Goal: Book appointment/travel/reservation

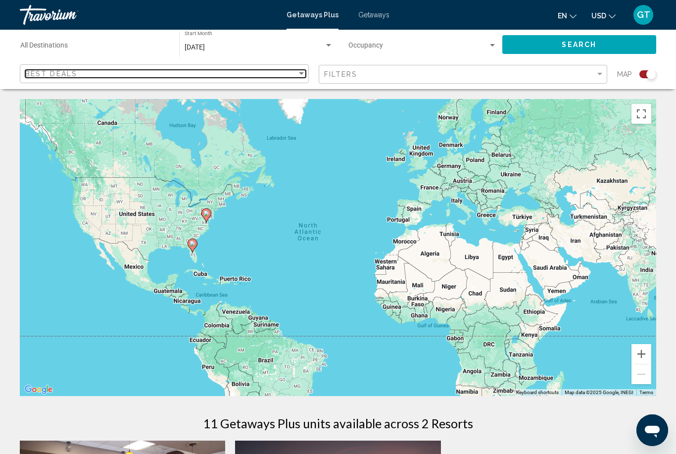
click at [294, 77] on div "Best Deals" at bounding box center [161, 74] width 272 height 8
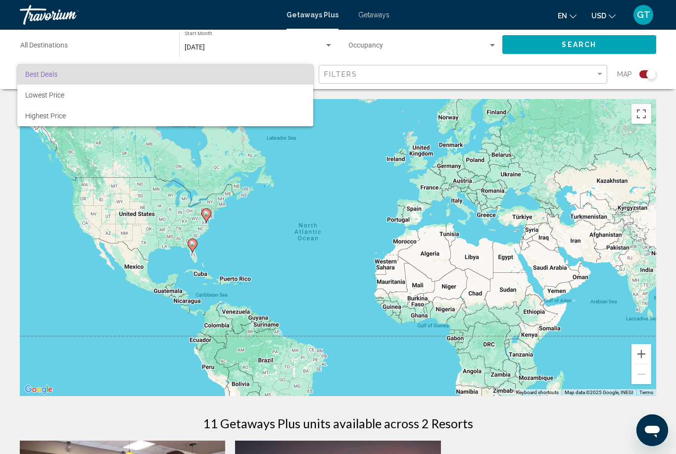
click at [399, 72] on div at bounding box center [338, 227] width 676 height 454
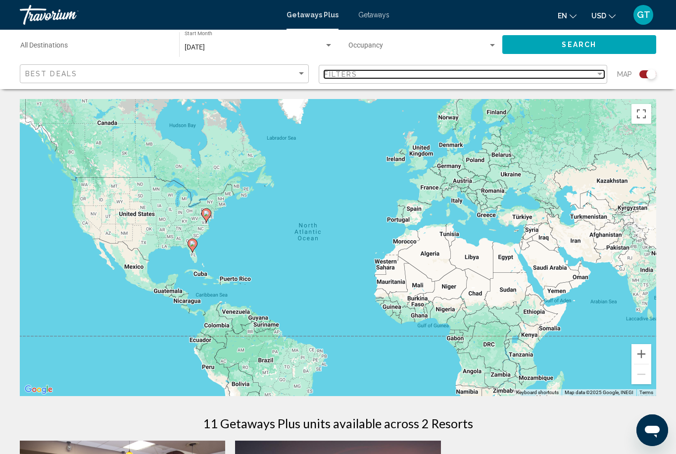
click at [393, 75] on div "Filters" at bounding box center [460, 74] width 272 height 8
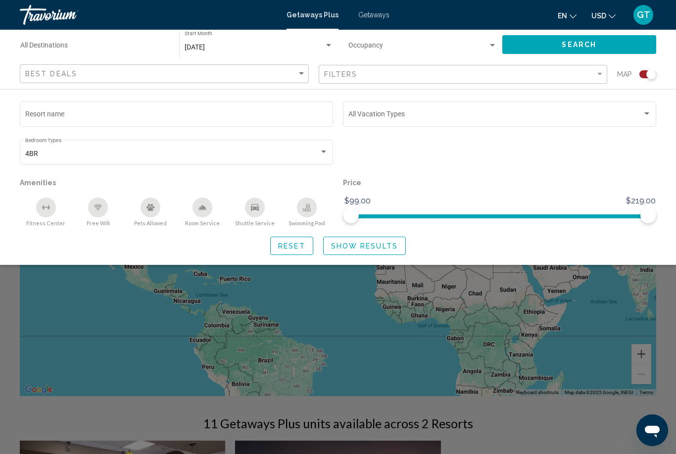
click at [323, 151] on div "Search widget" at bounding box center [323, 152] width 9 height 8
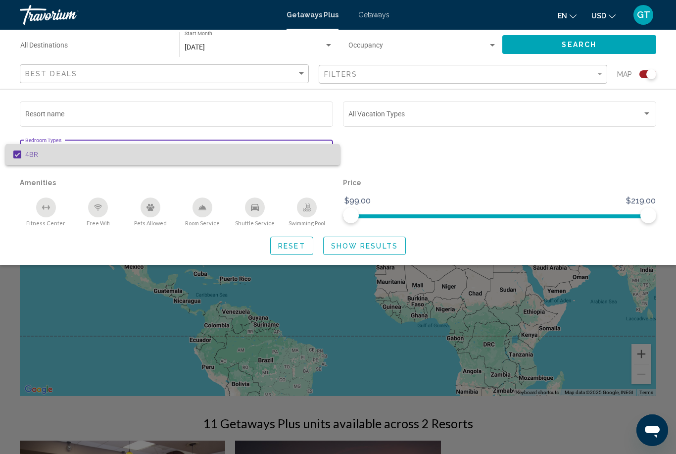
click at [252, 147] on span "4BR" at bounding box center [178, 154] width 307 height 21
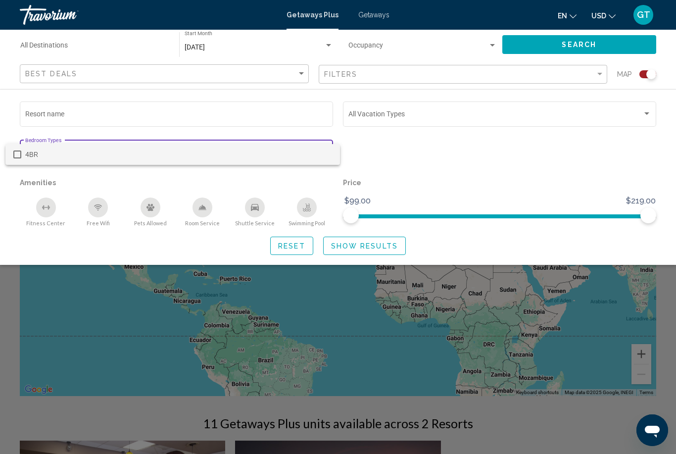
click at [149, 119] on div at bounding box center [338, 227] width 676 height 454
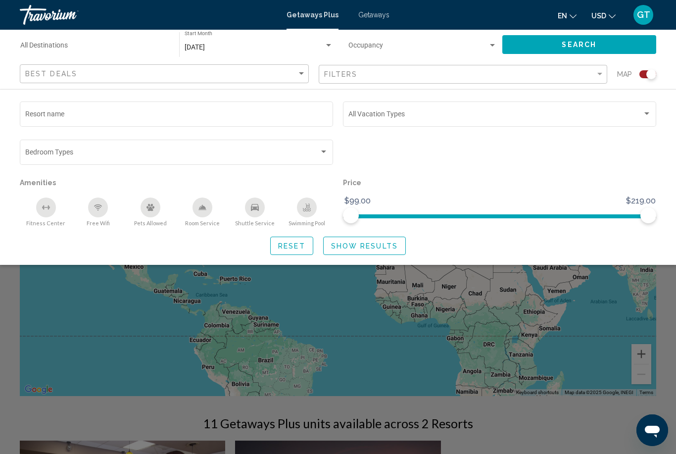
click at [676, 121] on div "Resort name Vacation Types All Vacation Types Bedroom Types All Bedroom Types A…" at bounding box center [338, 177] width 676 height 155
click at [650, 114] on div "Search widget" at bounding box center [647, 114] width 9 height 8
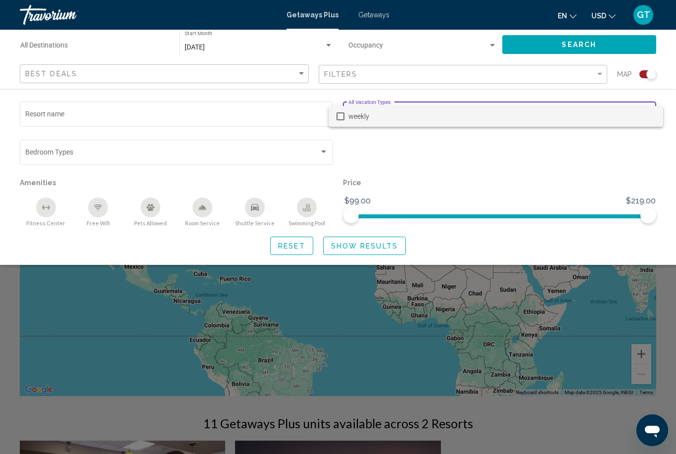
click at [560, 148] on div at bounding box center [338, 227] width 676 height 454
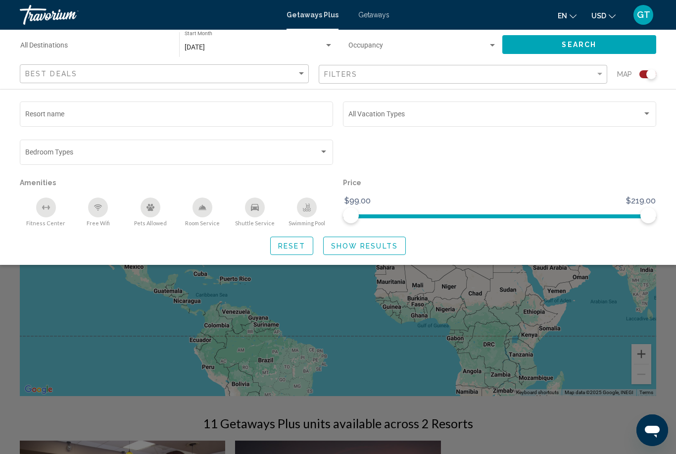
click at [562, 46] on span "Search" at bounding box center [579, 45] width 35 height 8
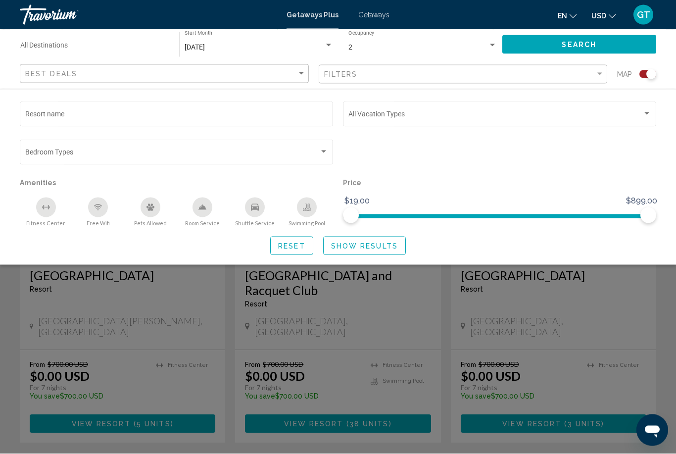
scroll to position [1417, 0]
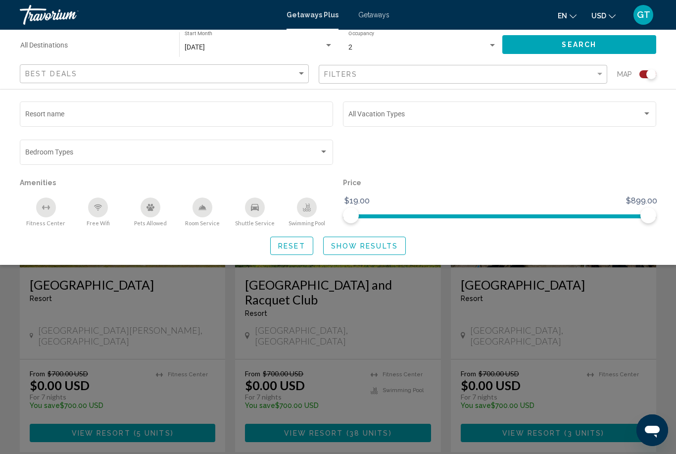
click at [655, 327] on div "Search widget" at bounding box center [338, 301] width 676 height 305
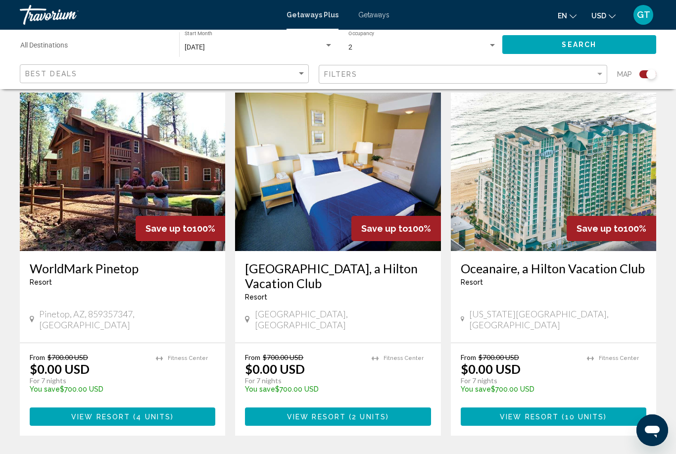
scroll to position [1444, 0]
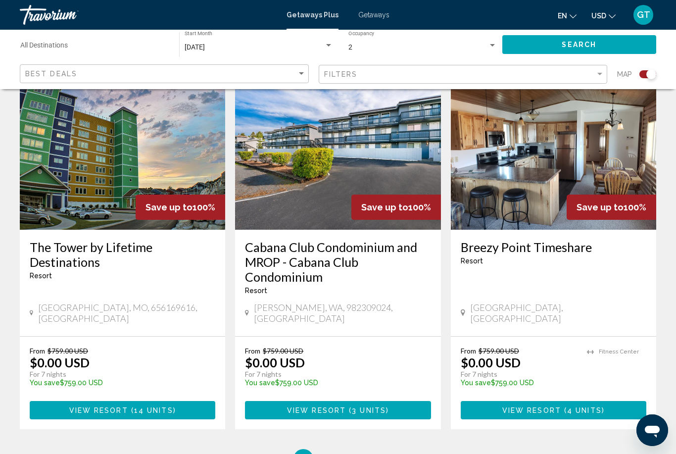
scroll to position [1476, 0]
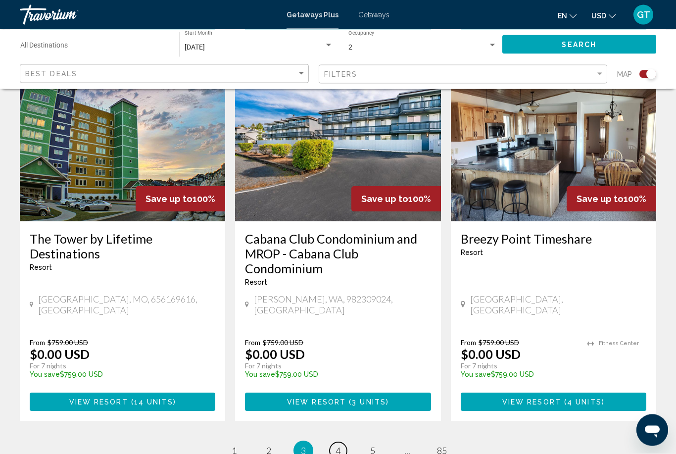
click at [342, 443] on link "page 4" at bounding box center [338, 451] width 17 height 17
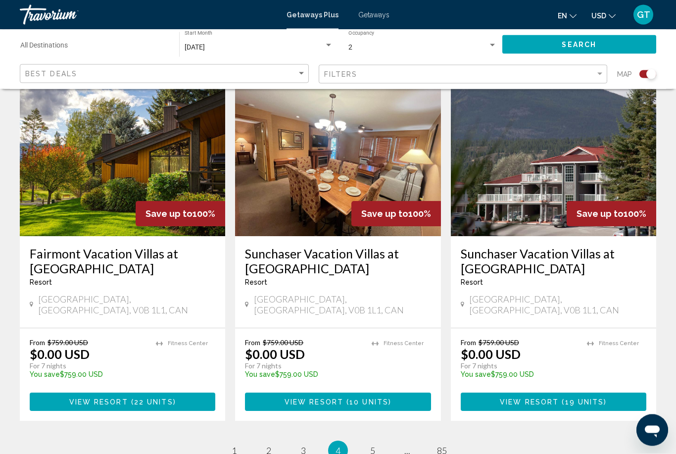
scroll to position [1463, 0]
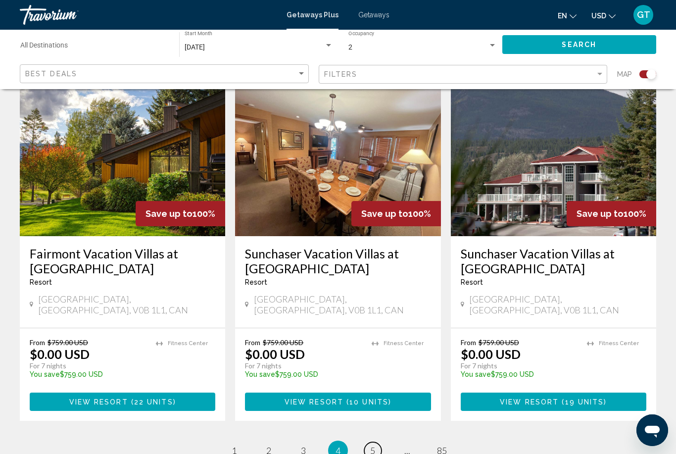
click at [370, 445] on span "5" at bounding box center [372, 450] width 5 height 11
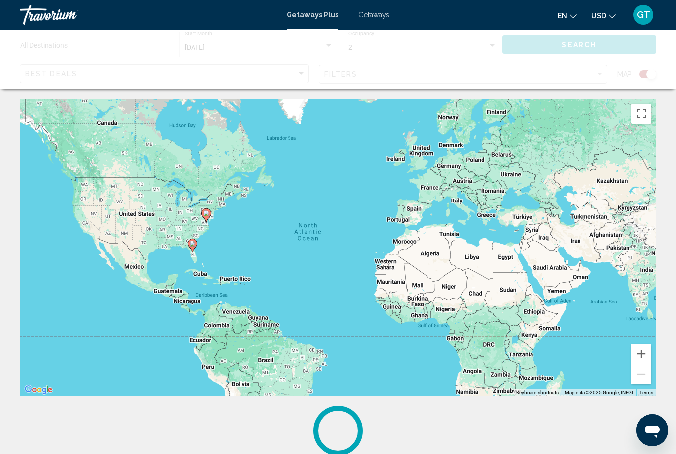
click at [599, 395] on span "Map data ©2025 Google, INEGI" at bounding box center [599, 392] width 69 height 5
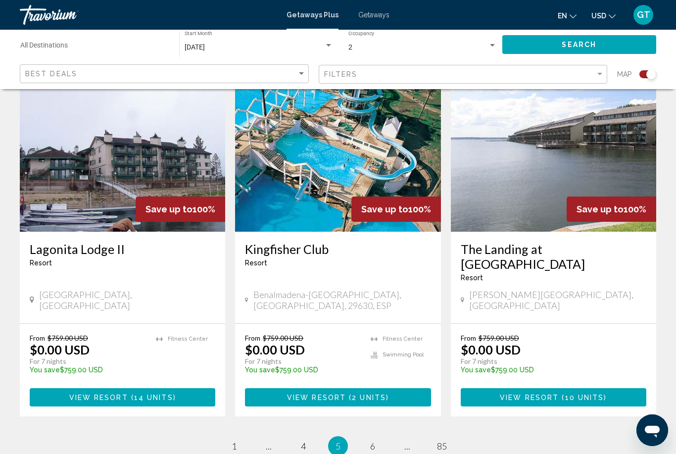
scroll to position [1495, 0]
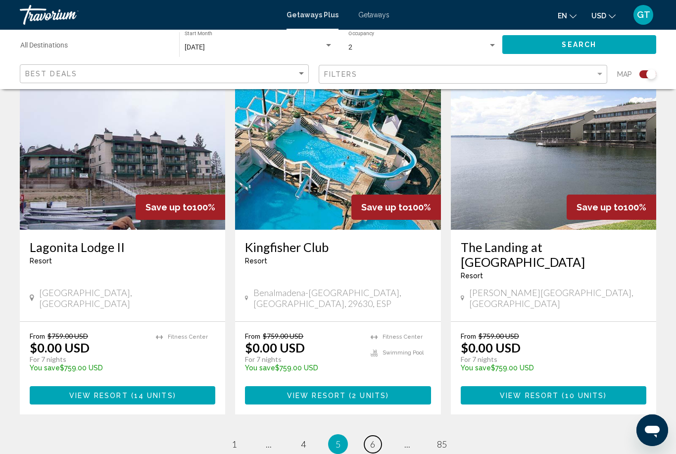
click at [372, 439] on span "6" at bounding box center [372, 444] width 5 height 11
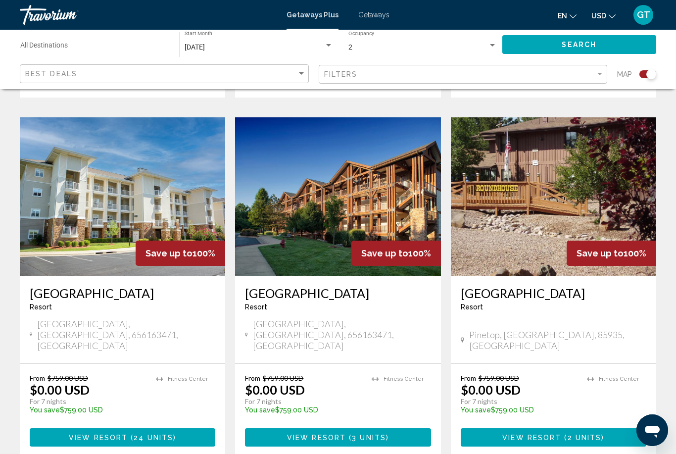
scroll to position [1451, 0]
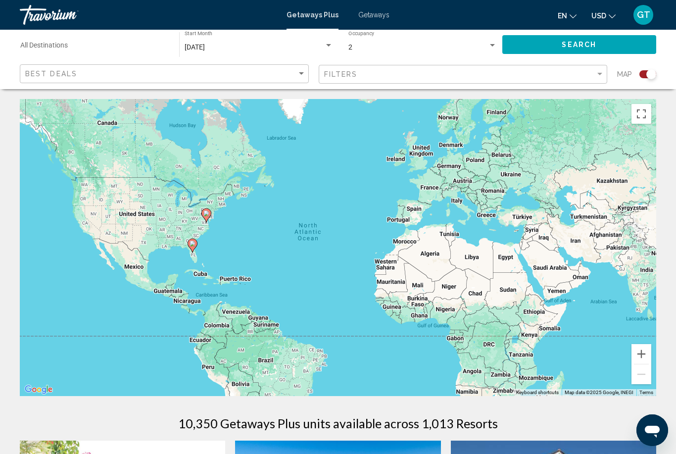
click at [534, 336] on div "To activate drag with keyboard, press Alt + Enter. Once in keyboard drag state,…" at bounding box center [338, 247] width 637 height 297
click at [530, 334] on div "To activate drag with keyboard, press Alt + Enter. Once in keyboard drag state,…" at bounding box center [338, 247] width 637 height 297
click at [529, 337] on div "To activate drag with keyboard, press Alt + Enter. Once in keyboard drag state,…" at bounding box center [338, 247] width 637 height 297
click at [526, 335] on div "To activate drag with keyboard, press Alt + Enter. Once in keyboard drag state,…" at bounding box center [338, 247] width 637 height 297
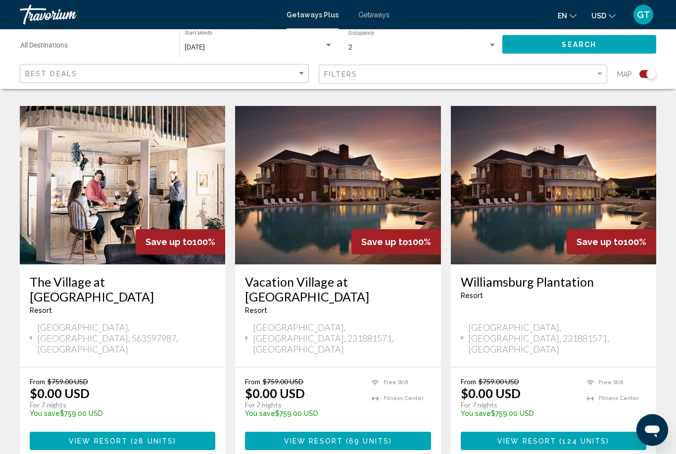
scroll to position [1489, 0]
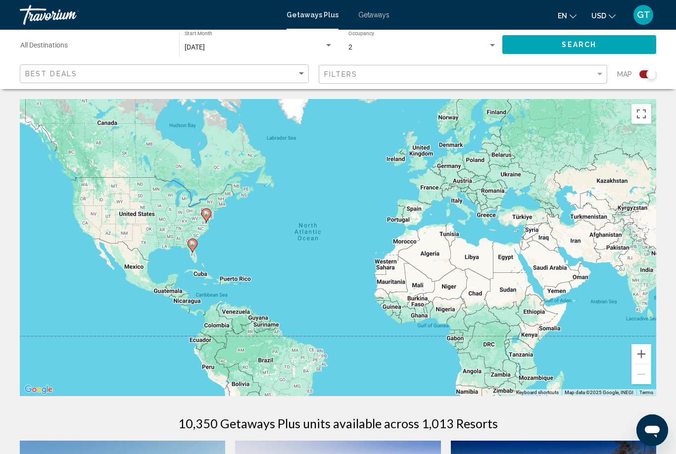
click at [96, 38] on div "Destination All Destinations" at bounding box center [94, 44] width 149 height 27
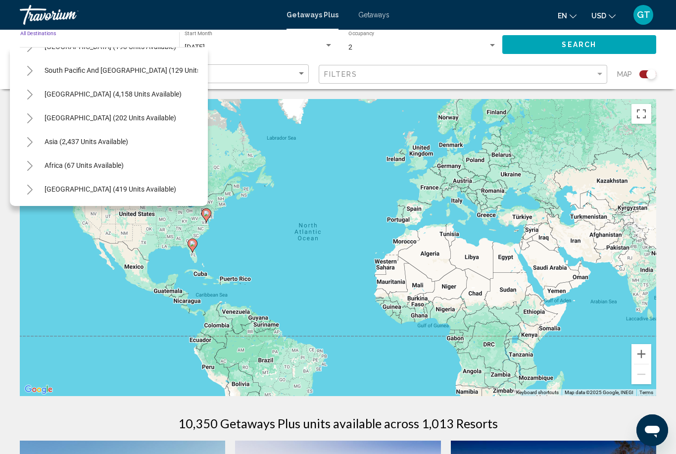
scroll to position [160, 0]
click at [119, 161] on span "Africa (67 units available)" at bounding box center [84, 165] width 79 height 8
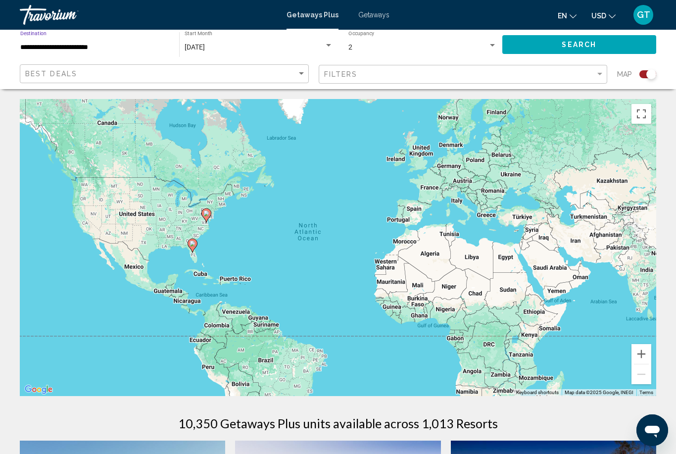
click at [593, 44] on span "Search" at bounding box center [579, 45] width 35 height 8
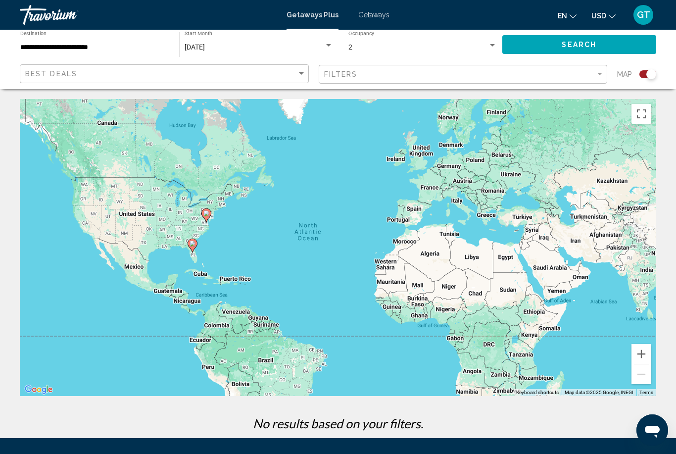
click at [269, 49] on div "[DATE]" at bounding box center [255, 48] width 140 height 8
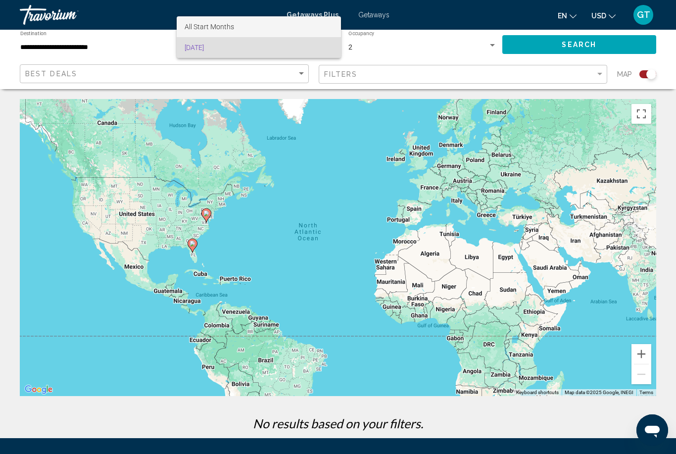
click at [262, 26] on span "All Start Months" at bounding box center [259, 26] width 149 height 21
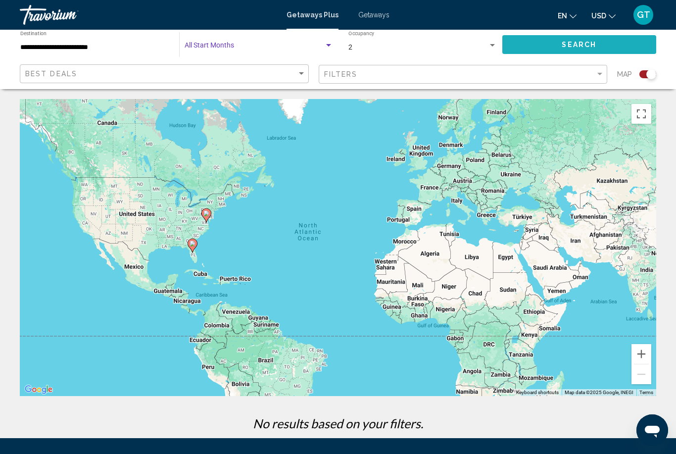
click at [594, 44] on span "Search" at bounding box center [579, 45] width 35 height 8
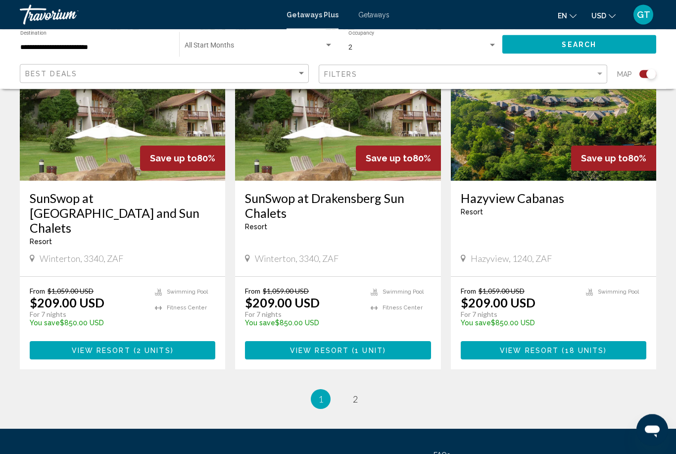
scroll to position [1464, 0]
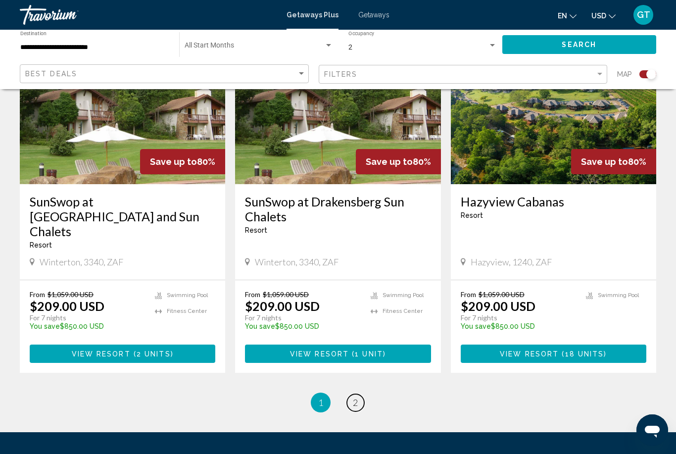
click at [360, 394] on link "page 2" at bounding box center [355, 402] width 17 height 17
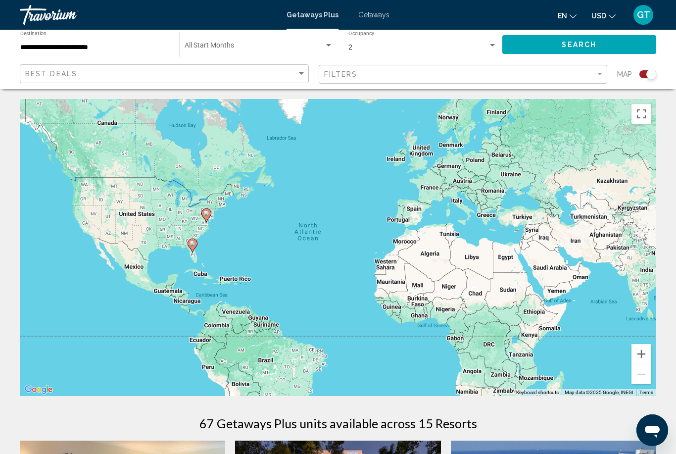
click at [137, 47] on input "**********" at bounding box center [94, 48] width 149 height 8
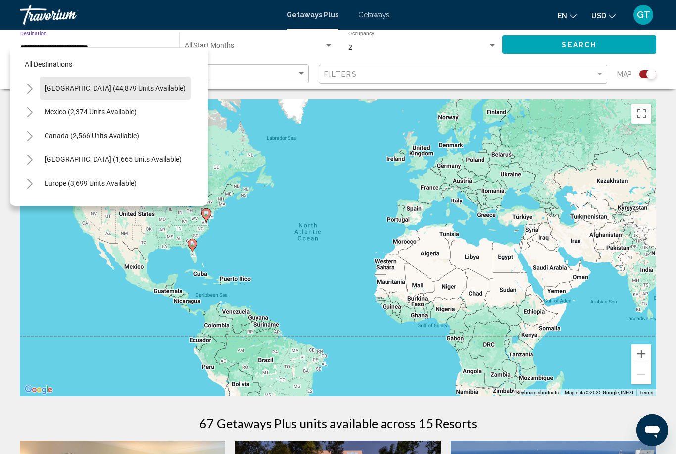
click at [123, 84] on span "[GEOGRAPHIC_DATA] (44,879 units available)" at bounding box center [115, 88] width 141 height 8
type input "**********"
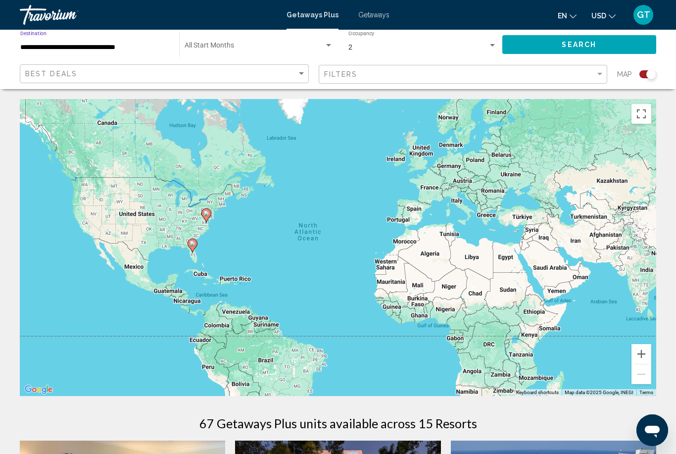
click at [156, 49] on input "**********" at bounding box center [94, 48] width 149 height 8
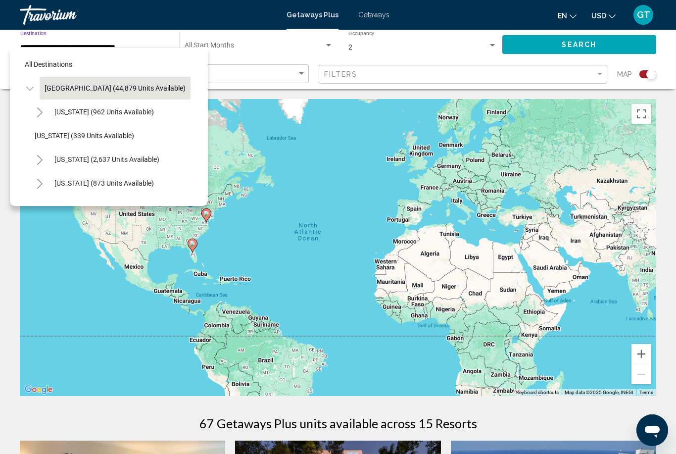
click at [52, 55] on button "All destinations" at bounding box center [109, 64] width 178 height 23
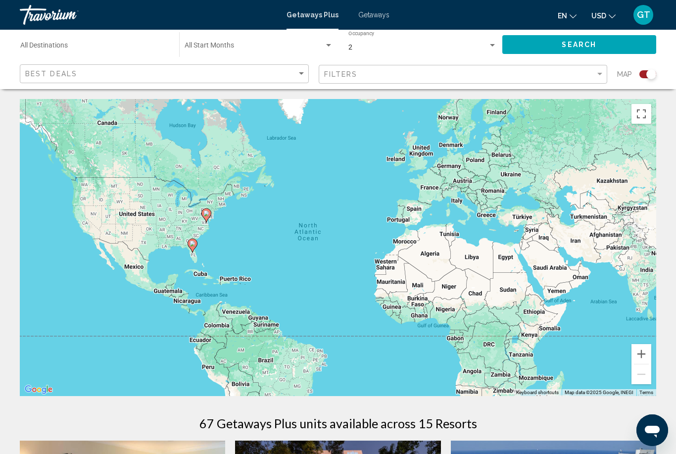
click at [156, 44] on input "Destination All Destinations" at bounding box center [94, 48] width 149 height 8
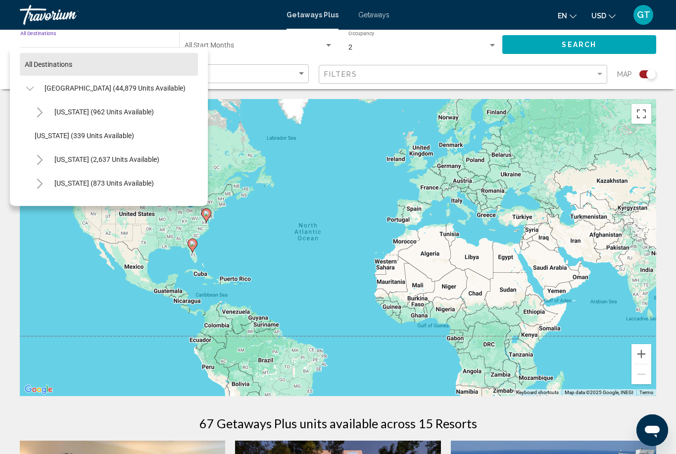
click at [102, 65] on button "All destinations" at bounding box center [109, 64] width 178 height 23
type input "**********"
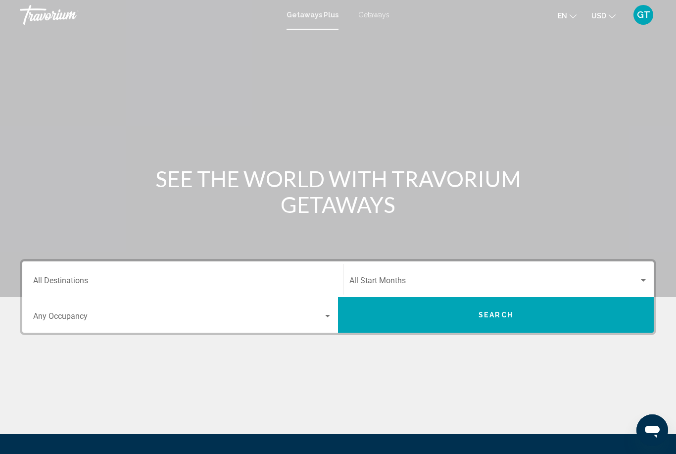
click at [296, 275] on div "Destination All Destinations" at bounding box center [182, 279] width 299 height 31
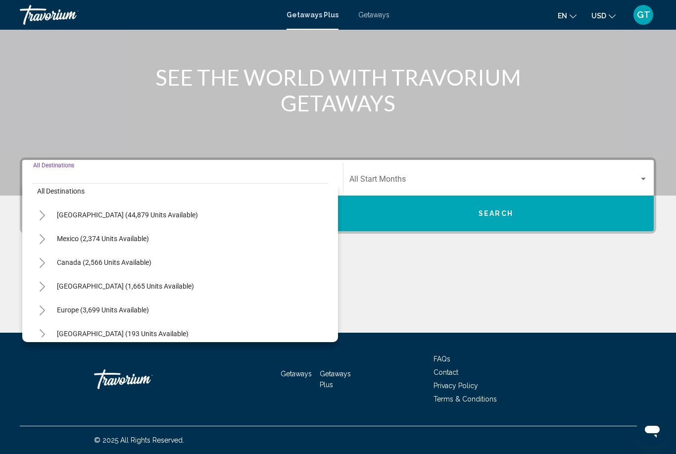
scroll to position [9, 0]
click at [194, 286] on span "[GEOGRAPHIC_DATA] (1,665 units available)" at bounding box center [125, 287] width 137 height 8
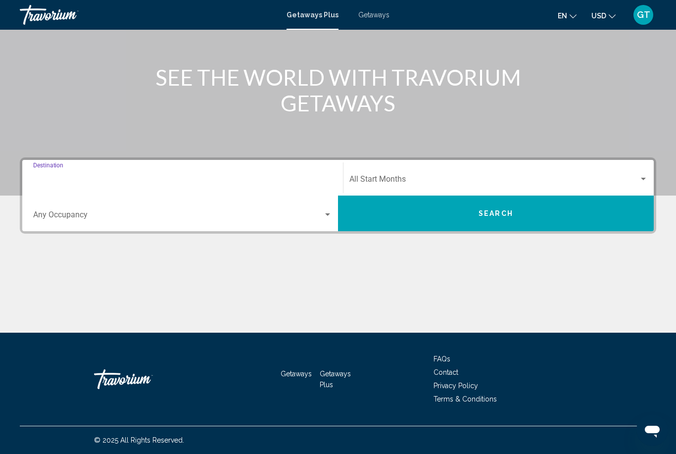
type input "**********"
click at [640, 173] on div "Start Month All Start Months" at bounding box center [499, 177] width 299 height 31
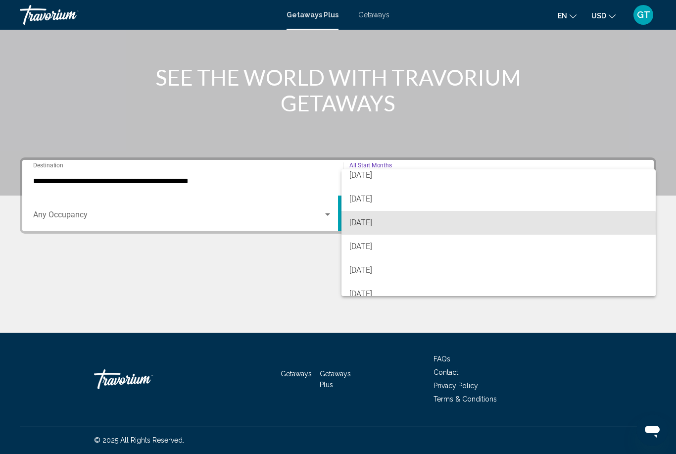
scroll to position [33, 0]
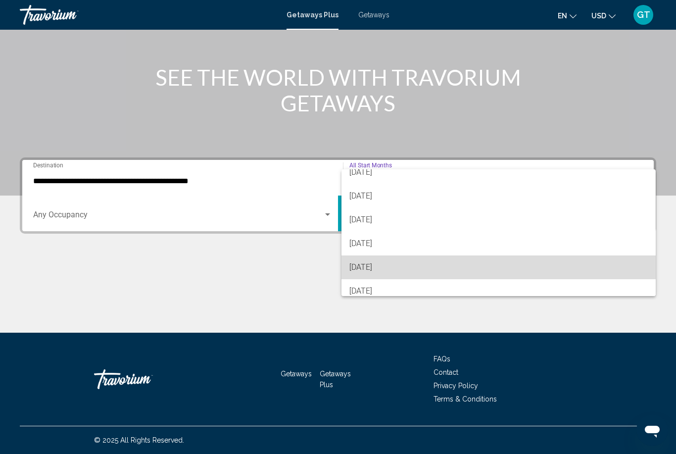
click at [438, 265] on span "[DATE]" at bounding box center [499, 267] width 299 height 24
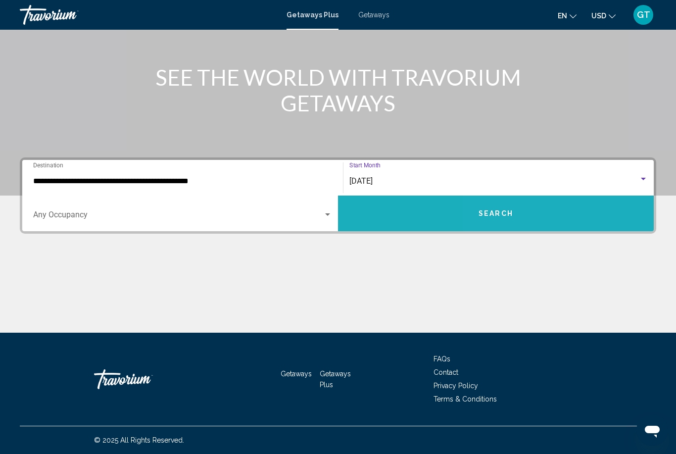
scroll to position [100, 0]
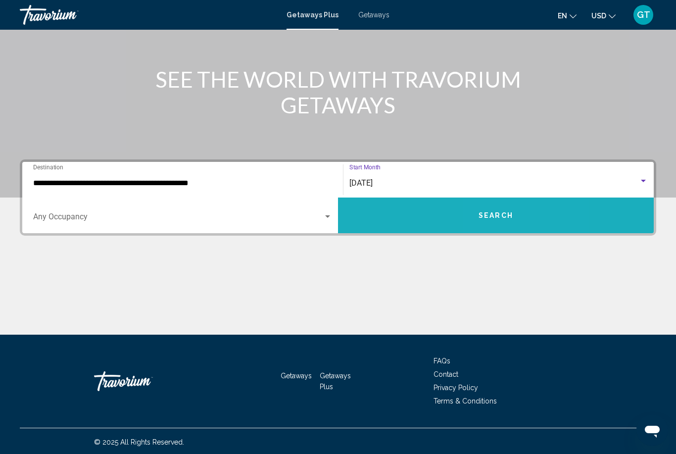
click at [517, 213] on button "Search" at bounding box center [496, 216] width 316 height 36
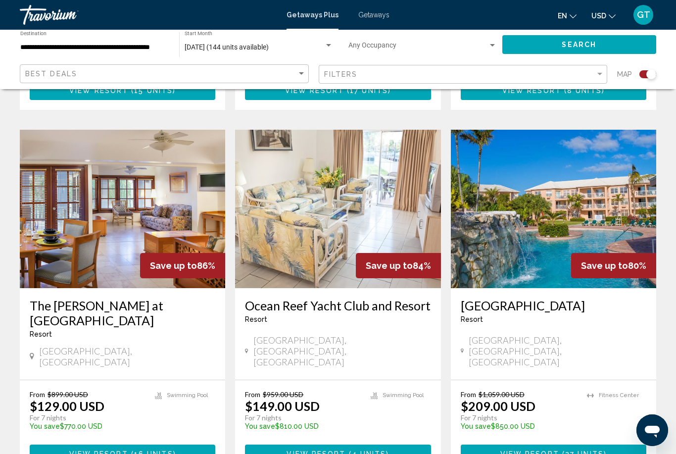
scroll to position [1023, 0]
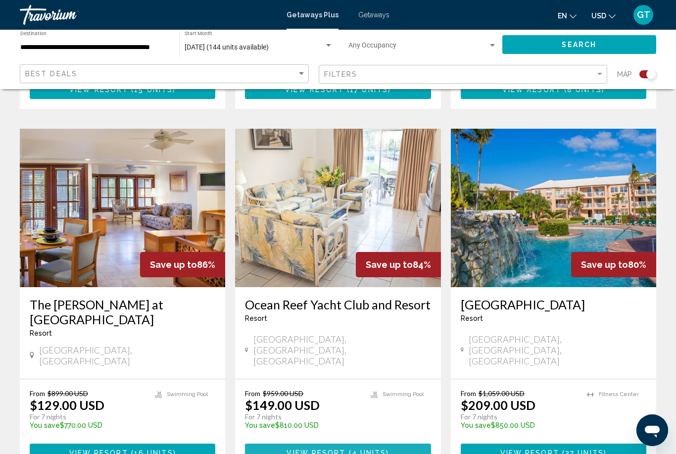
click at [385, 449] on span "4 units" at bounding box center [369, 453] width 35 height 8
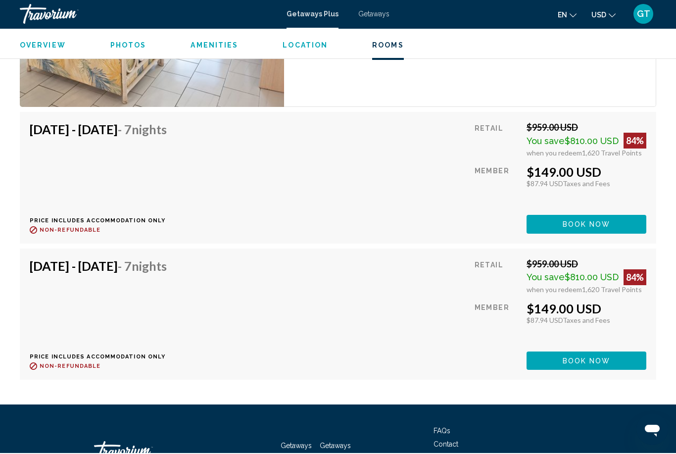
scroll to position [2100, 0]
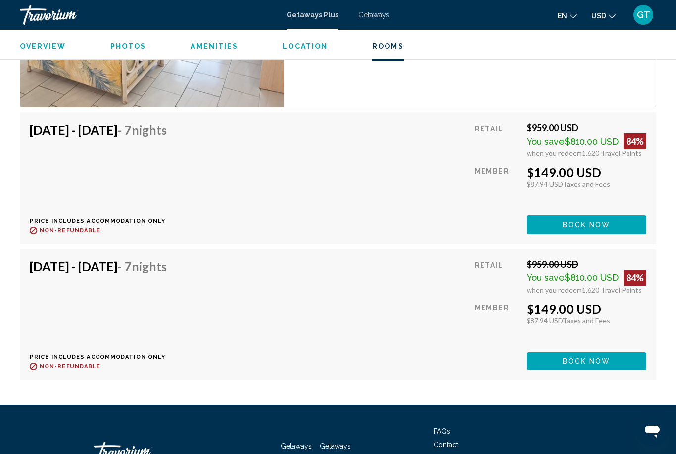
click at [388, 48] on span "Rooms" at bounding box center [388, 46] width 32 height 8
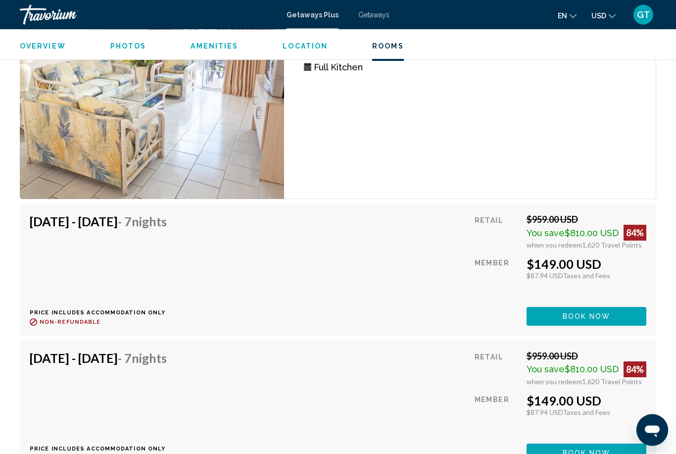
scroll to position [2001, 0]
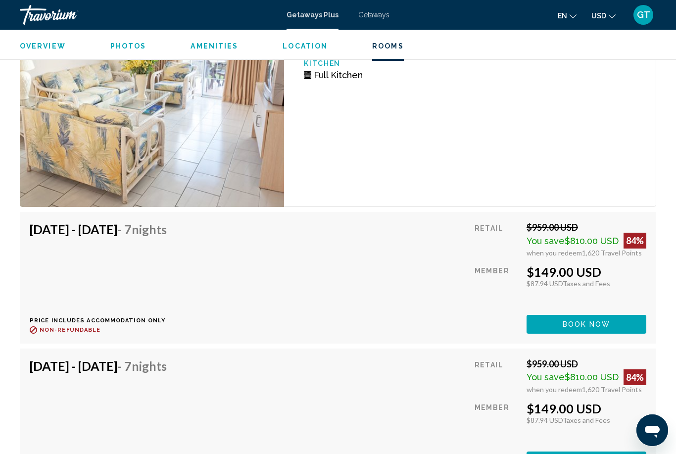
click at [220, 45] on span "Amenities" at bounding box center [215, 46] width 48 height 8
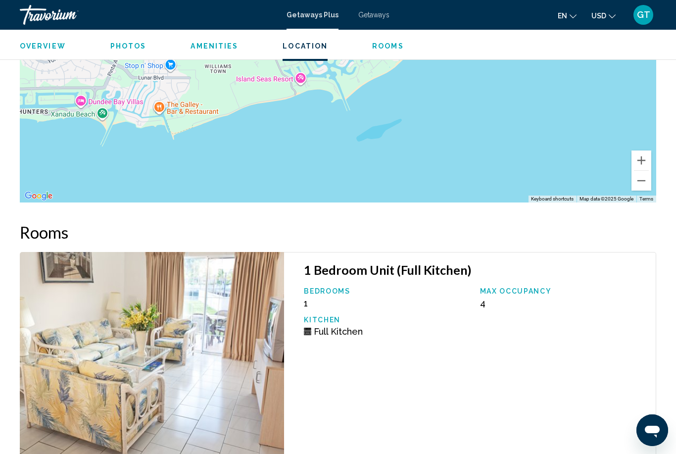
scroll to position [1743, 0]
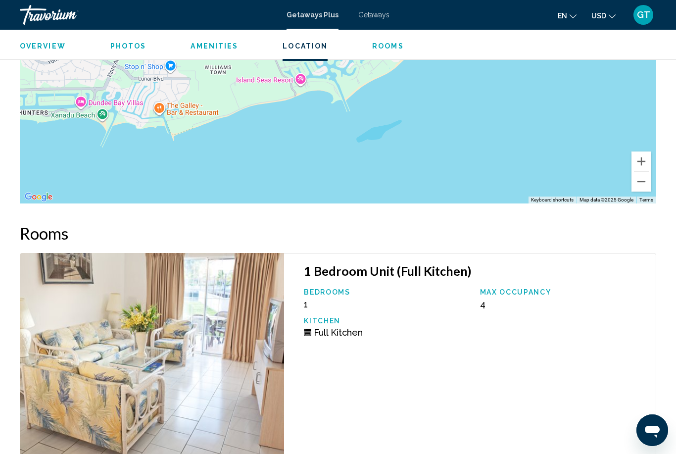
click at [390, 39] on div "Overview Photos Amenities Location Rooms Search" at bounding box center [338, 45] width 676 height 31
click at [388, 44] on span "Rooms" at bounding box center [388, 46] width 32 height 8
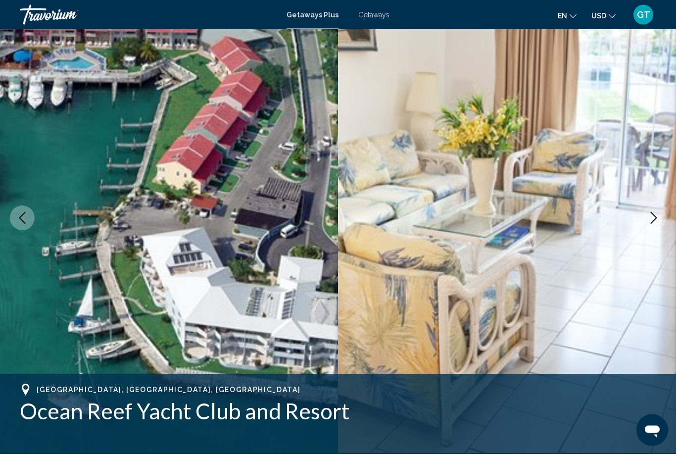
scroll to position [0, 0]
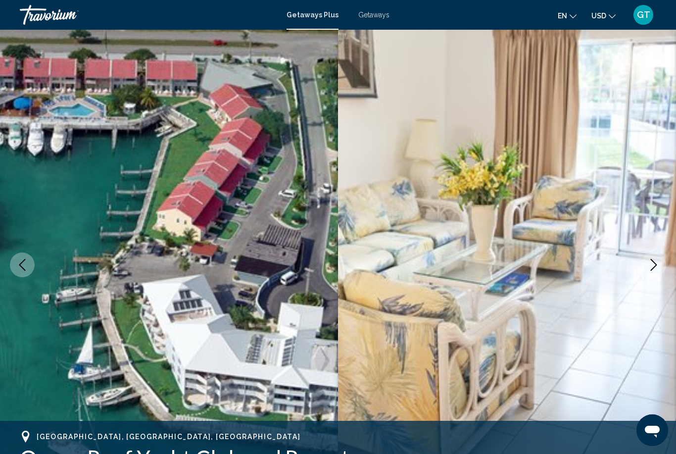
click at [383, 15] on span "Getaways" at bounding box center [373, 15] width 31 height 8
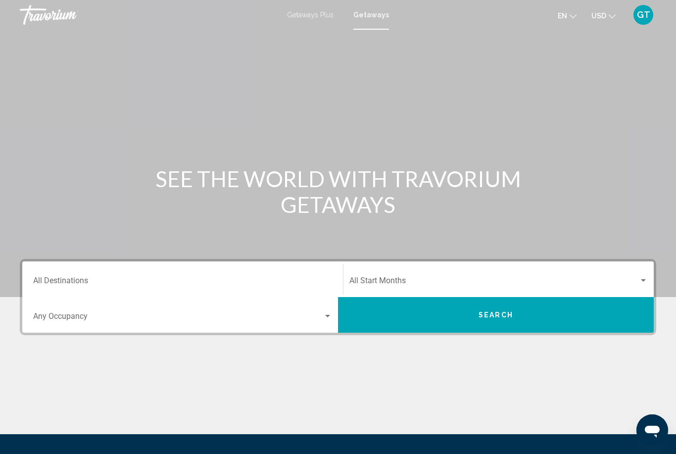
click at [313, 24] on div "Getaways Plus Getaways en English Español Français Italiano Português русский U…" at bounding box center [338, 14] width 676 height 21
click at [311, 14] on span "Getaways Plus" at bounding box center [310, 15] width 47 height 8
click at [326, 314] on div "Search widget" at bounding box center [327, 316] width 9 height 8
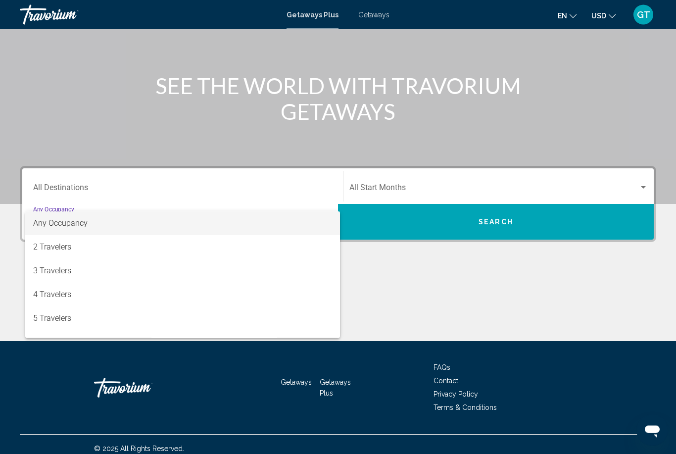
scroll to position [101, 0]
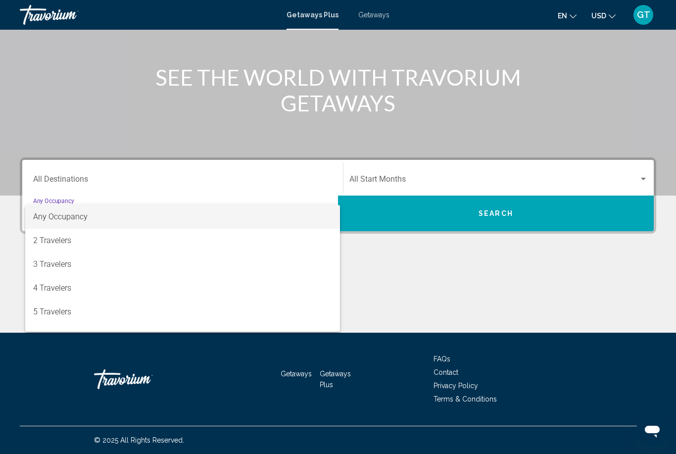
click at [410, 281] on div at bounding box center [338, 227] width 676 height 454
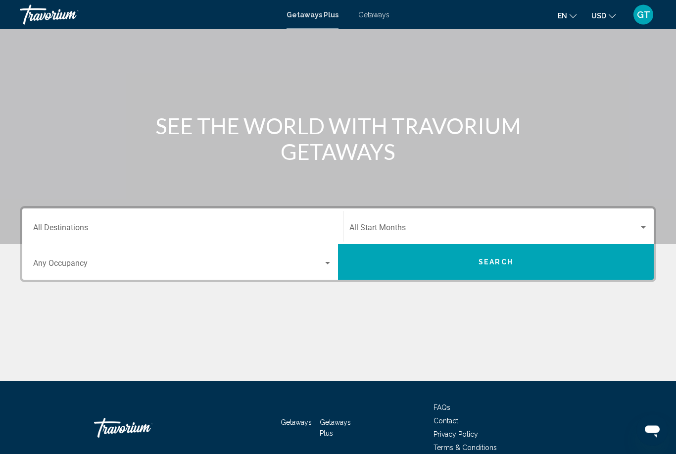
scroll to position [0, 0]
